Goal: Information Seeking & Learning: Learn about a topic

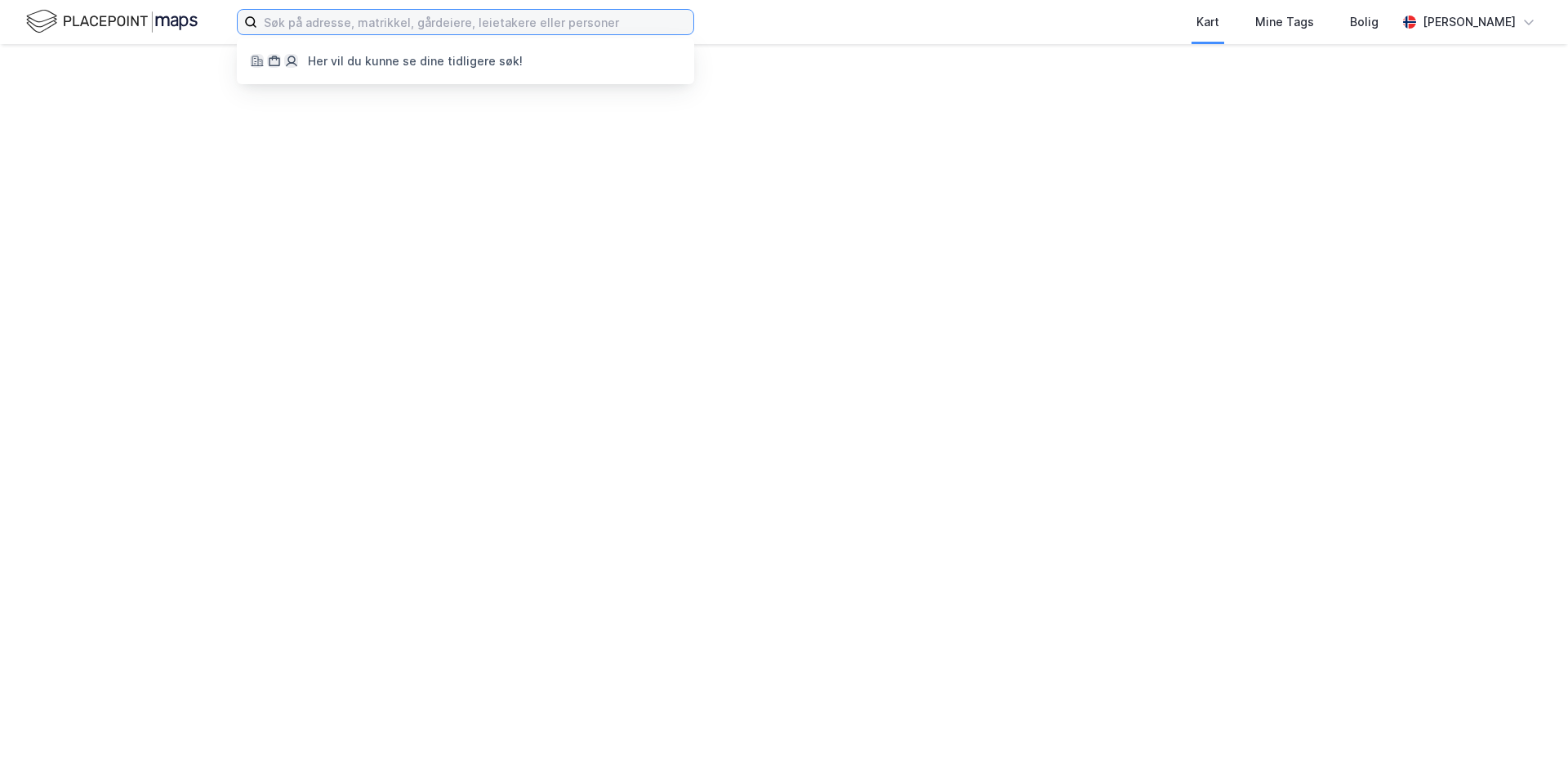
click at [492, 29] on input at bounding box center [475, 22] width 436 height 25
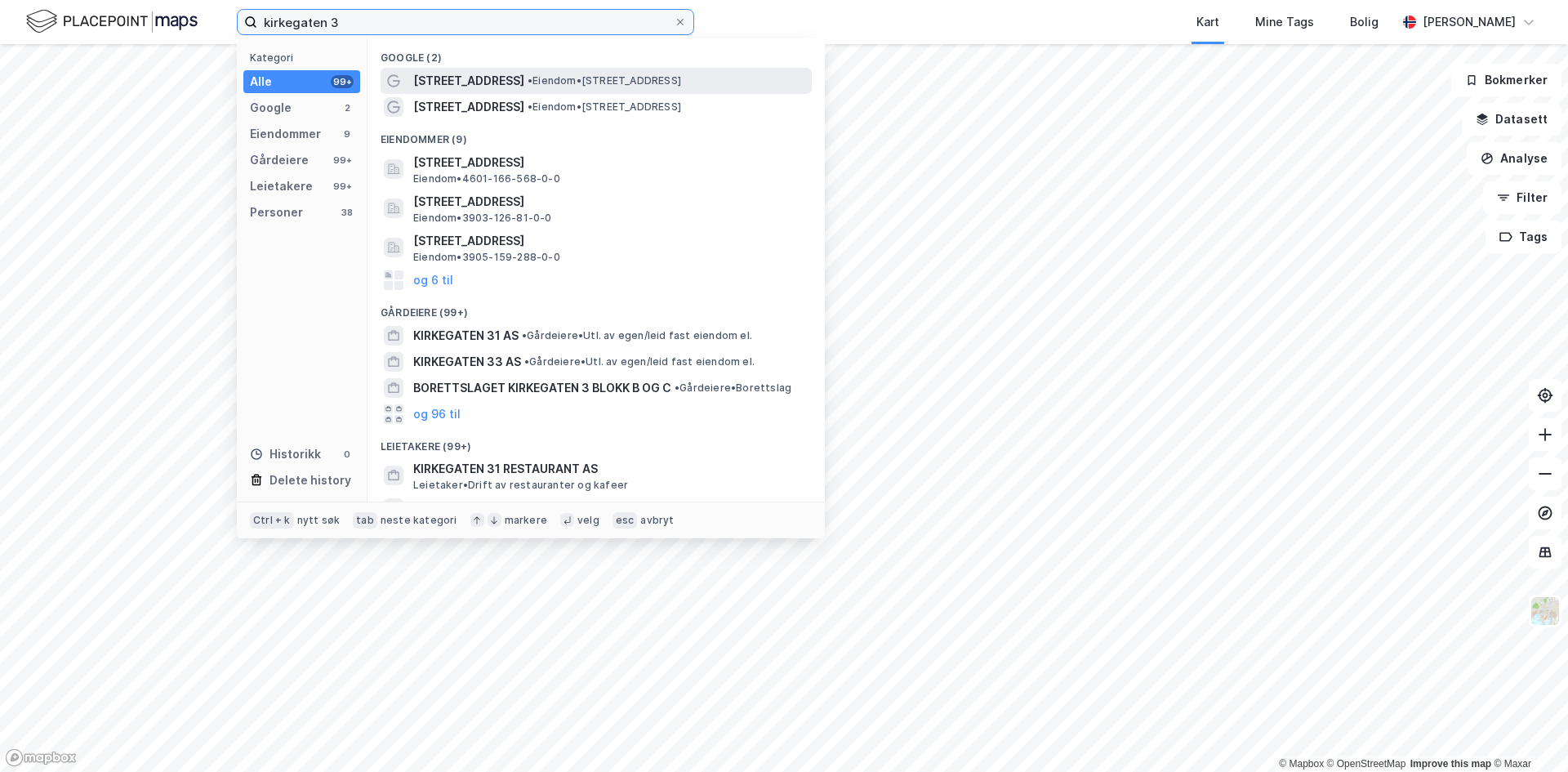
type input "kirkegaten 3"
click at [705, 80] on div "[STREET_ADDRESS] • Eiendom • [STREET_ADDRESS]" at bounding box center [611, 80] width 395 height 19
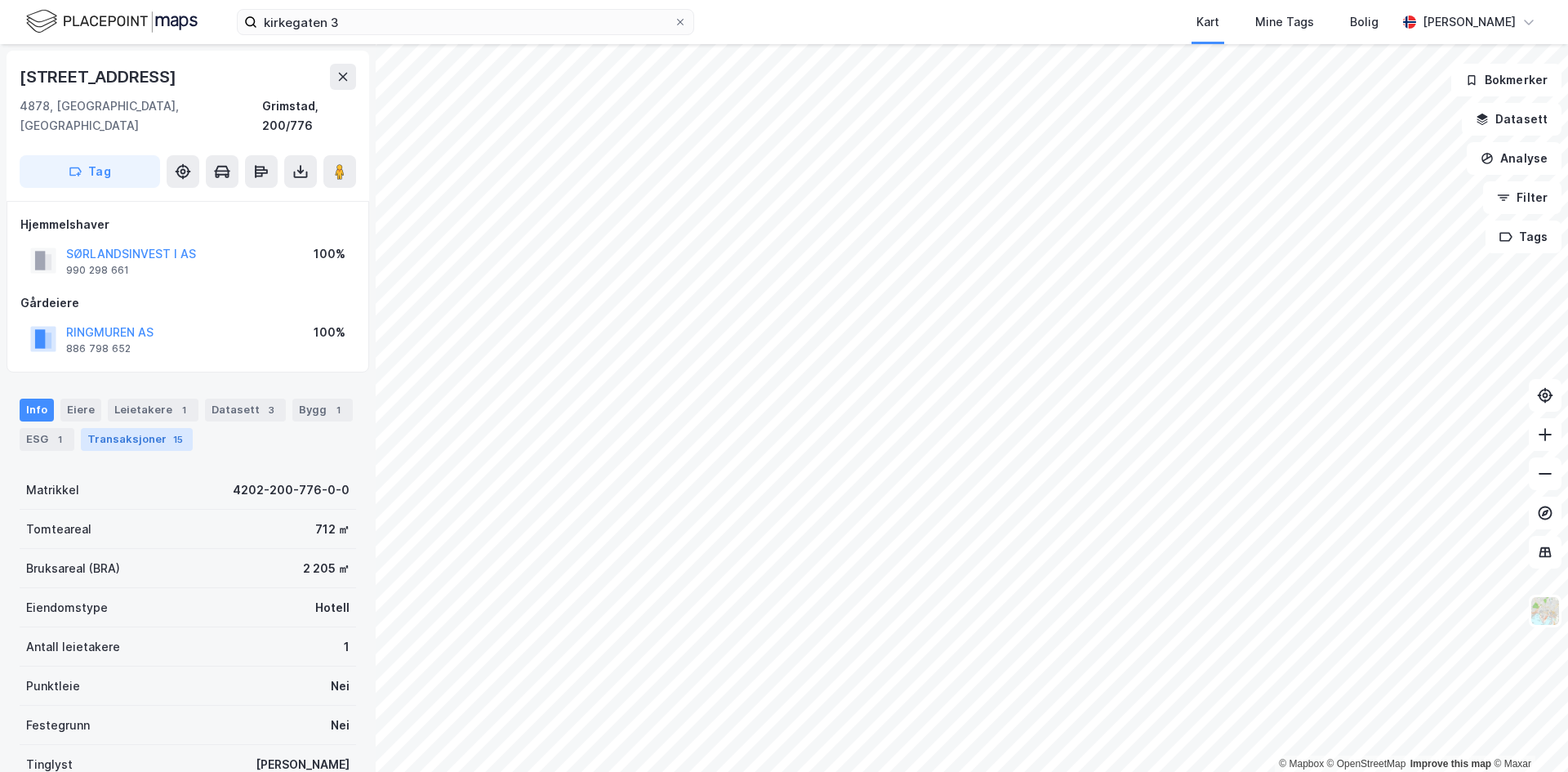
click at [165, 428] on div "Transaksjoner 15" at bounding box center [136, 439] width 112 height 23
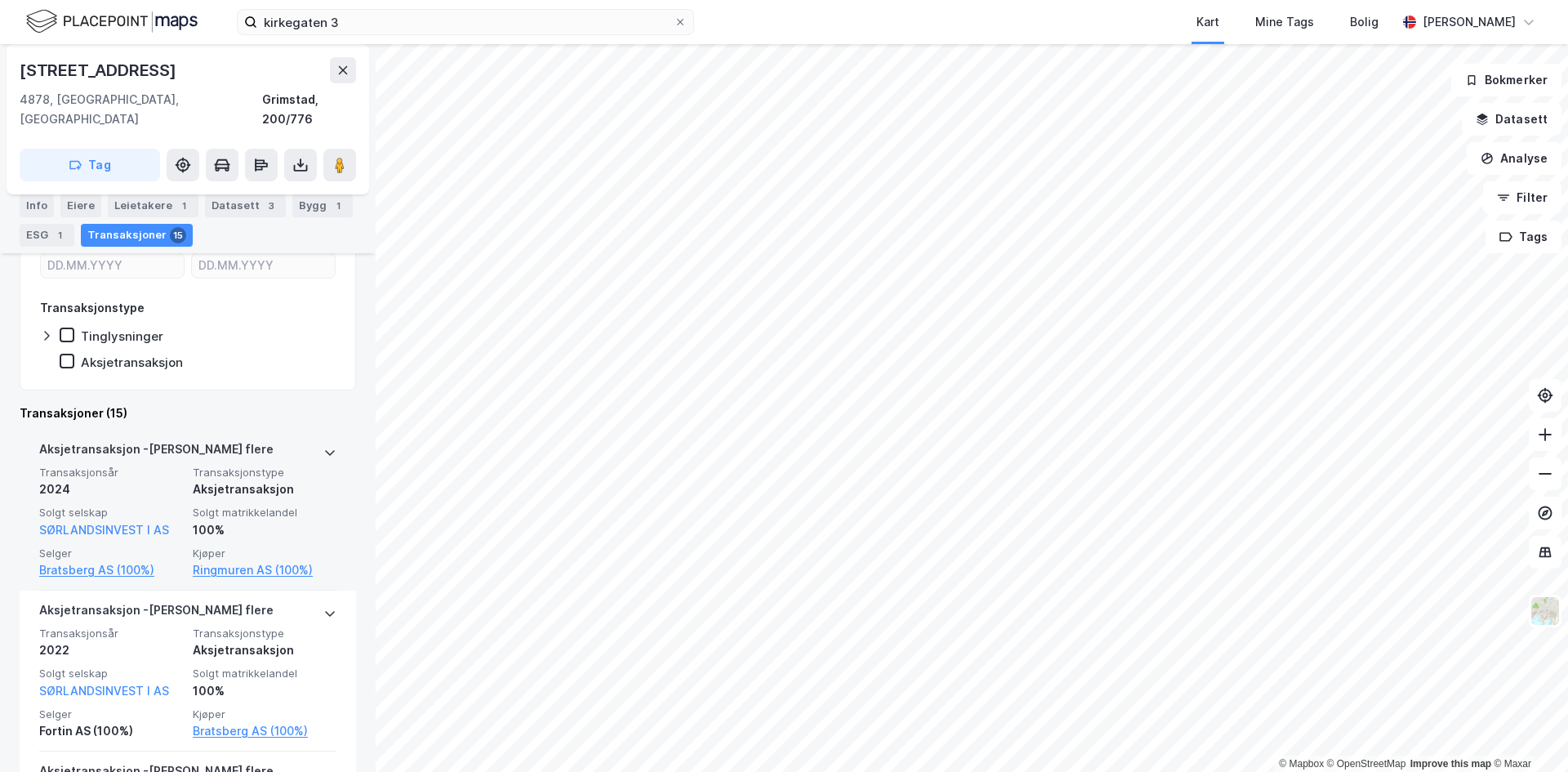
scroll to position [409, 0]
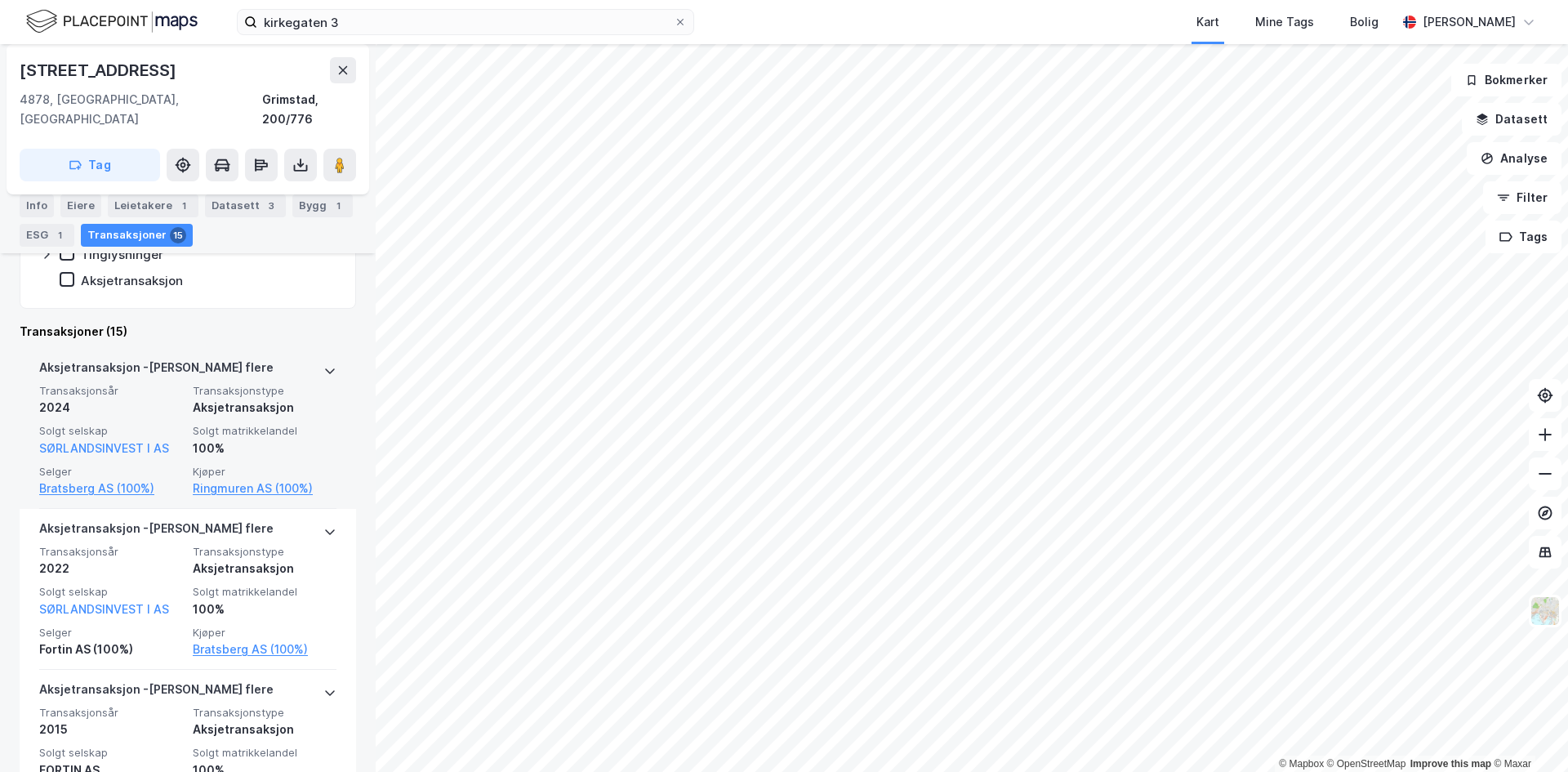
click at [324, 361] on div at bounding box center [330, 370] width 13 height 27
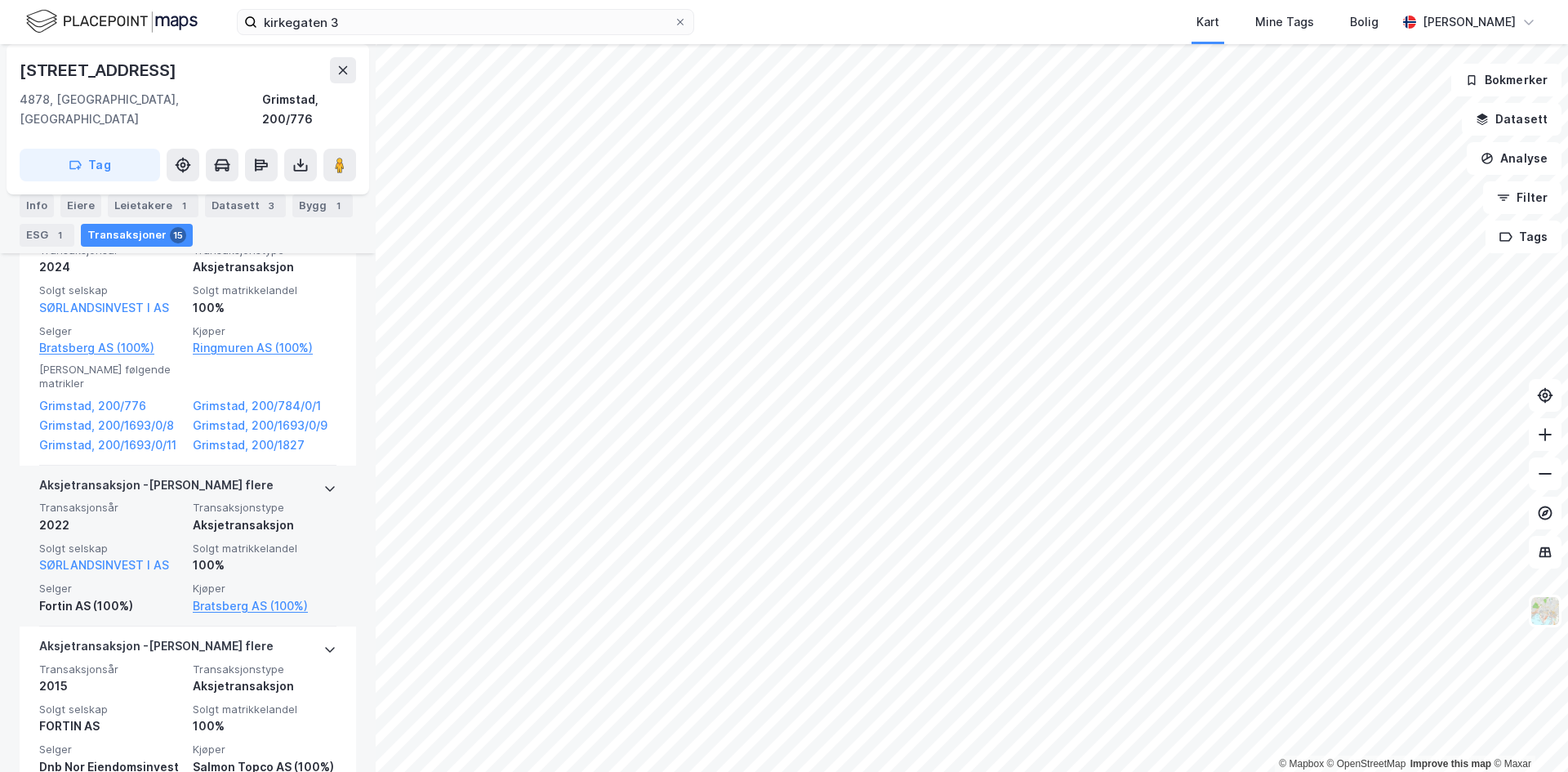
scroll to position [572, 0]
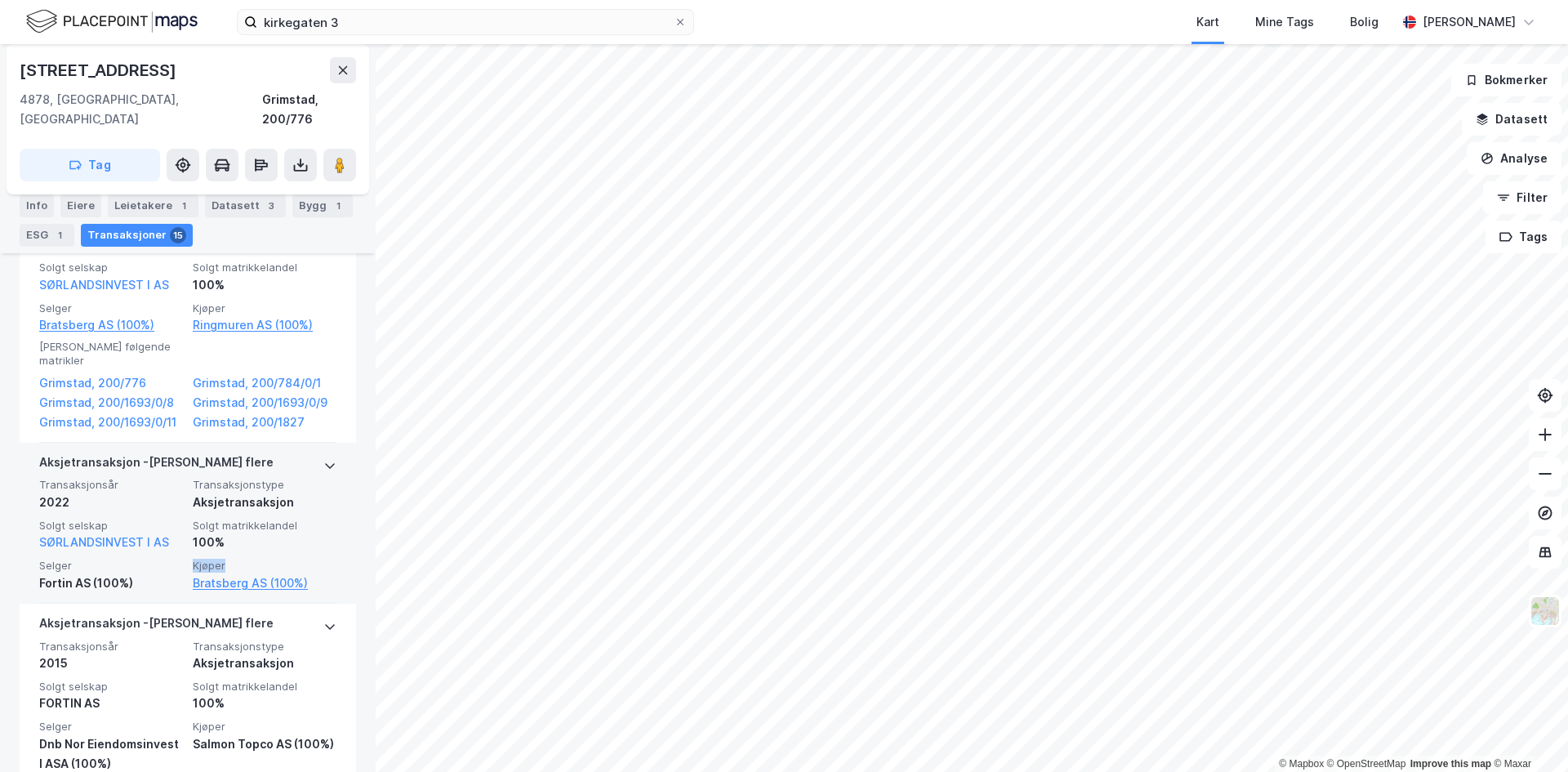
drag, startPoint x: 229, startPoint y: 533, endPoint x: 186, endPoint y: 529, distance: 43.2
click at [193, 559] on span "Kjøper" at bounding box center [264, 565] width 144 height 14
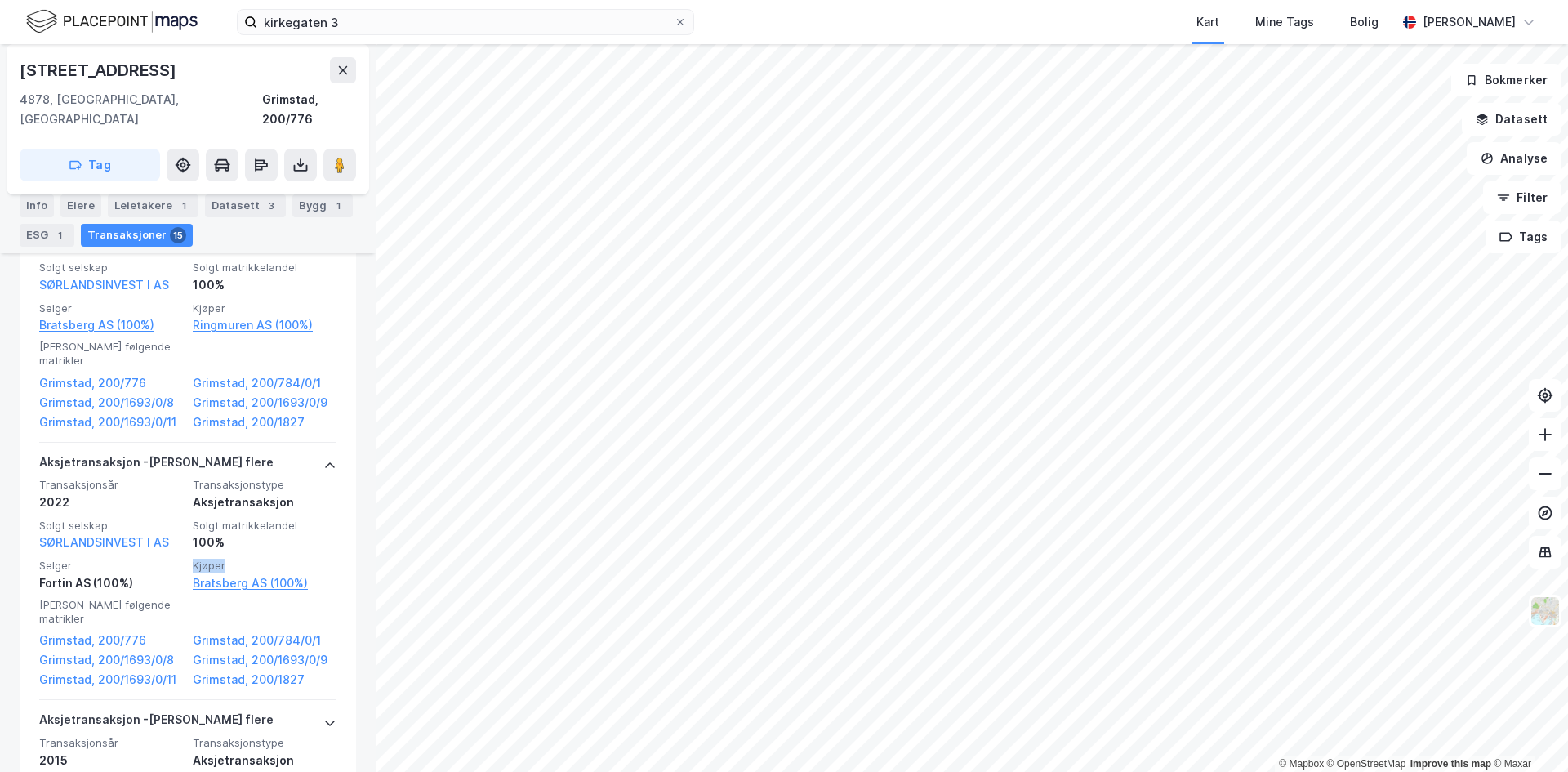
copy span "Kjøper"
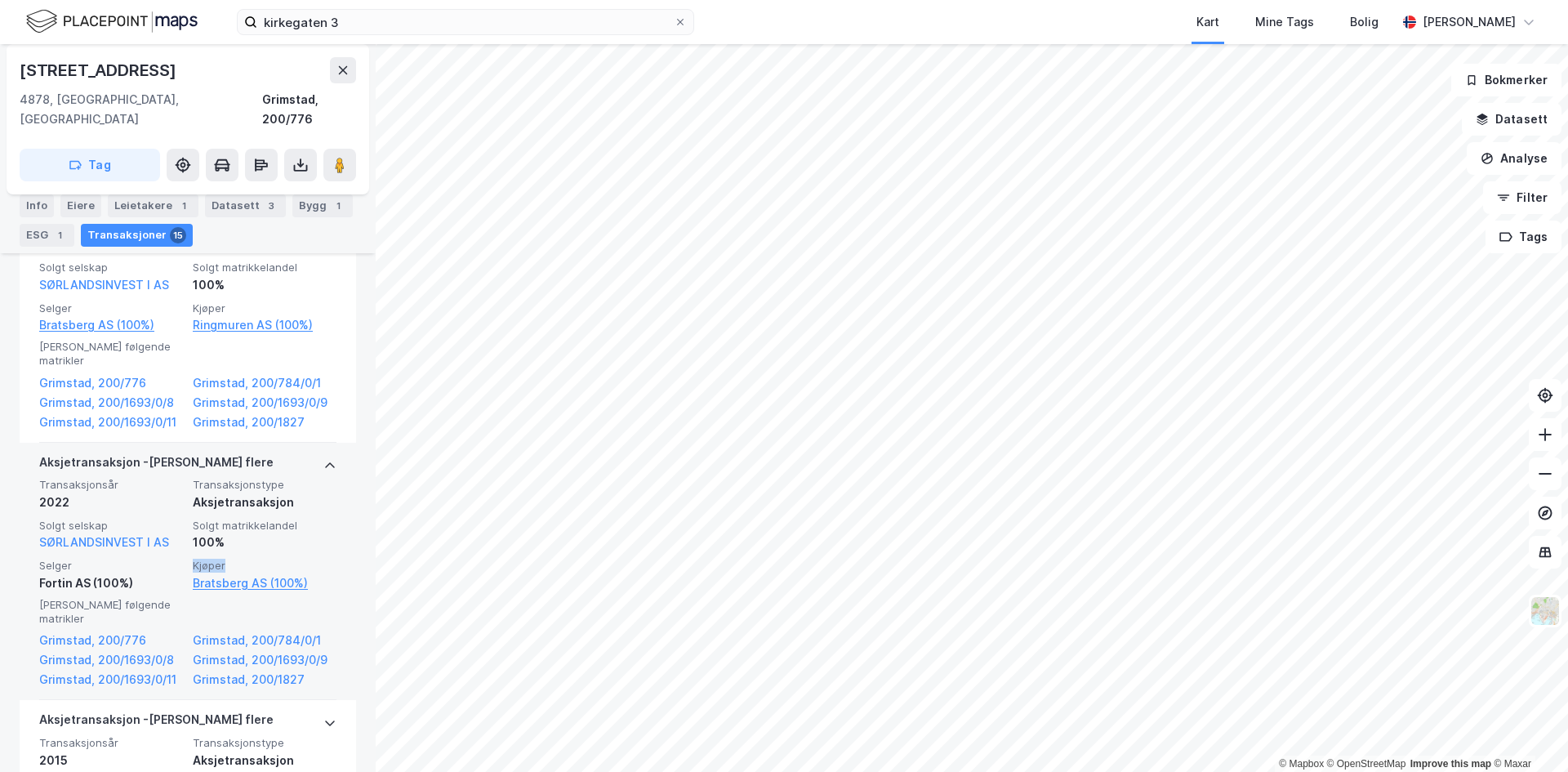
scroll to position [490, 0]
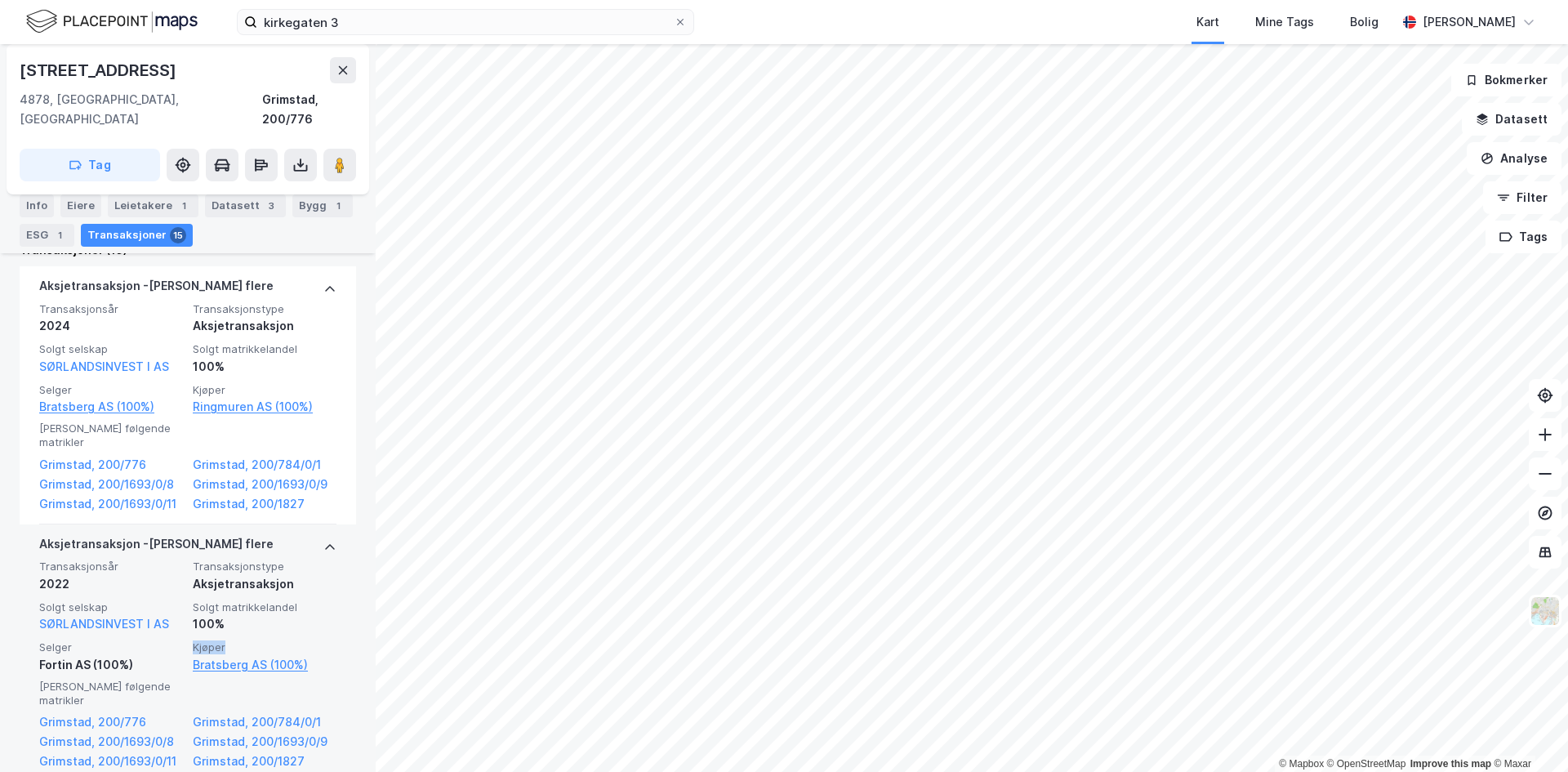
click at [322, 640] on span "Kjøper" at bounding box center [264, 647] width 144 height 14
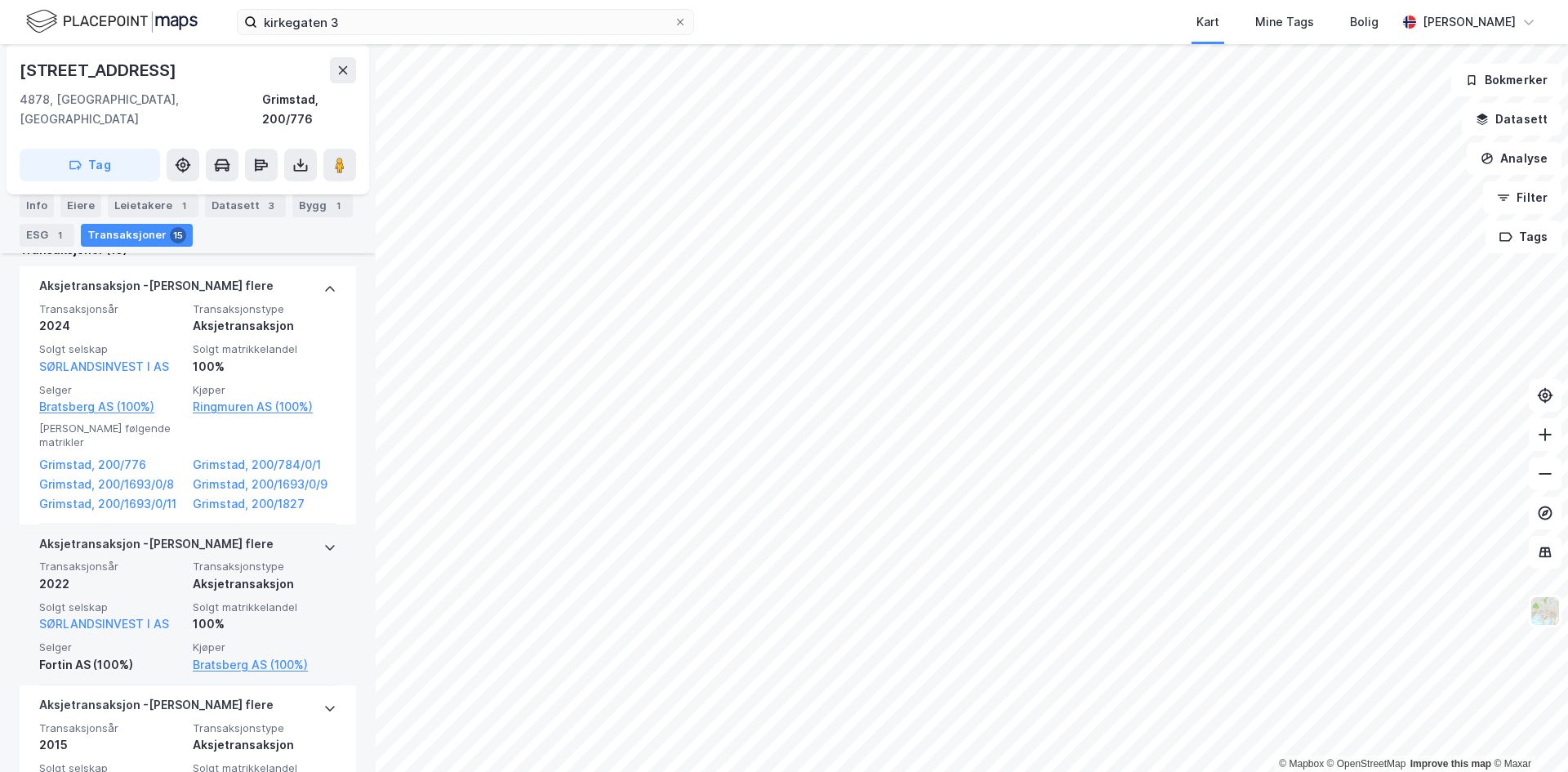
click at [322, 640] on span "Kjøper" at bounding box center [264, 647] width 144 height 14
